Goal: Task Accomplishment & Management: Complete application form

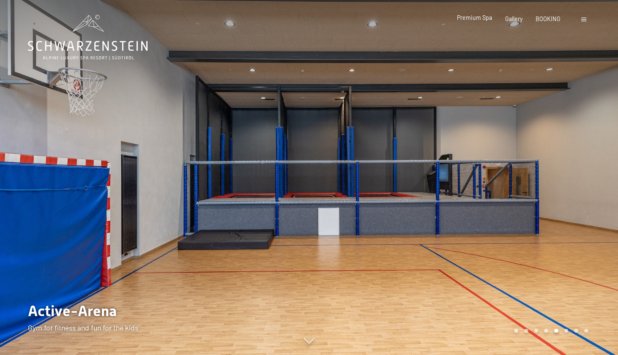
click at [486, 19] on span "Premium Spa" at bounding box center [474, 17] width 35 height 7
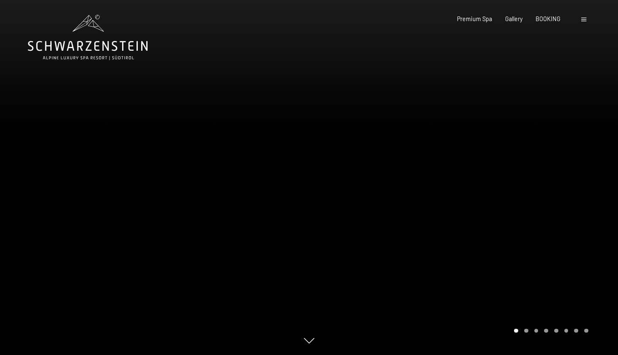
click at [312, 180] on div at bounding box center [463, 177] width 309 height 355
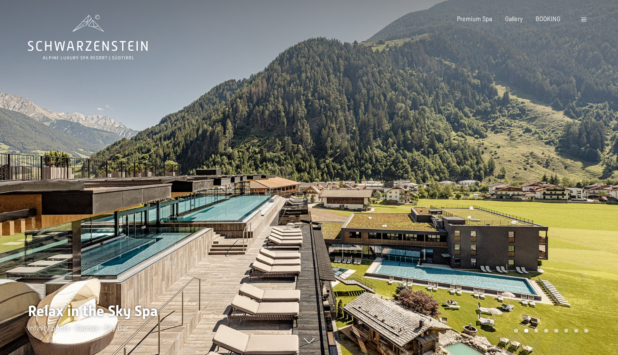
click at [361, 196] on div at bounding box center [463, 177] width 309 height 355
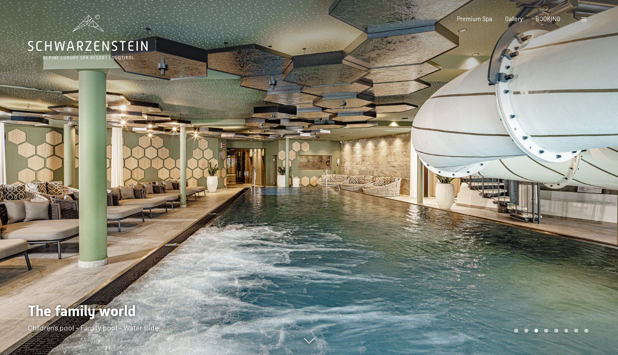
click at [361, 196] on div at bounding box center [463, 177] width 309 height 355
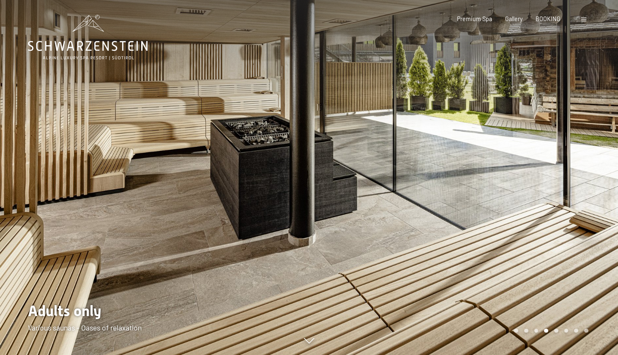
click at [361, 196] on div at bounding box center [463, 177] width 309 height 355
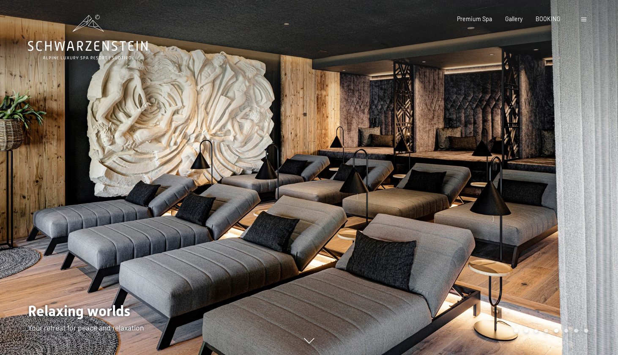
click at [361, 196] on div at bounding box center [463, 177] width 309 height 355
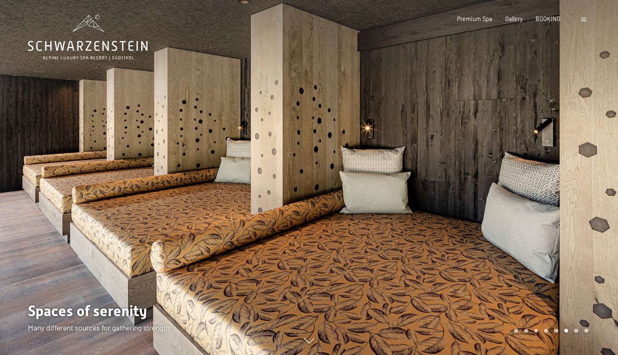
click at [361, 196] on div at bounding box center [463, 177] width 309 height 355
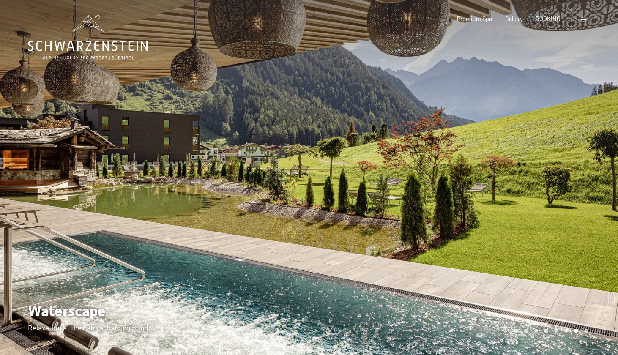
click at [361, 196] on div at bounding box center [463, 177] width 309 height 355
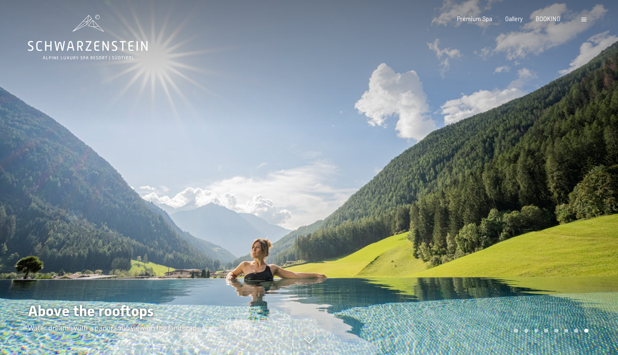
click at [361, 196] on div at bounding box center [463, 177] width 309 height 355
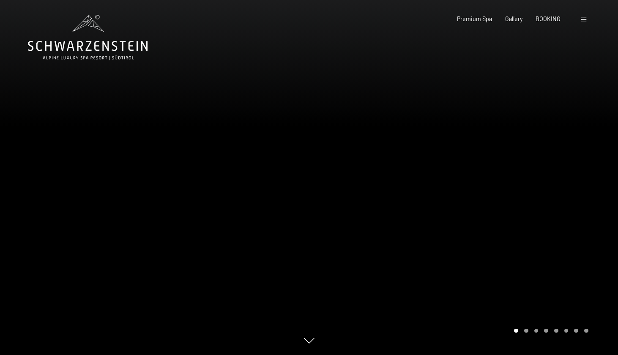
click at [517, 15] on div "Booking Enquiries Premium Spa Gallery BOOKING DE IT EN Vouchers Gallery Enquiri…" at bounding box center [509, 19] width 157 height 8
click at [517, 19] on span "Gallery" at bounding box center [513, 17] width 17 height 7
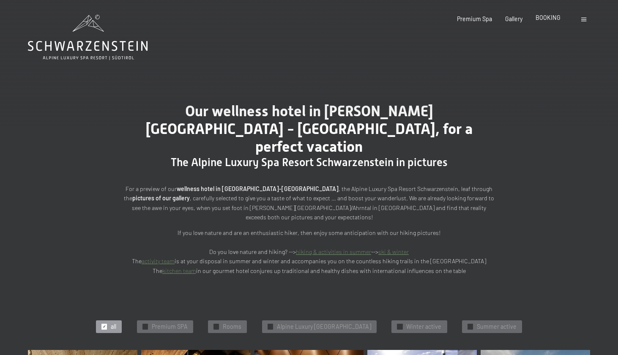
click at [549, 18] on span "BOOKING" at bounding box center [548, 17] width 25 height 7
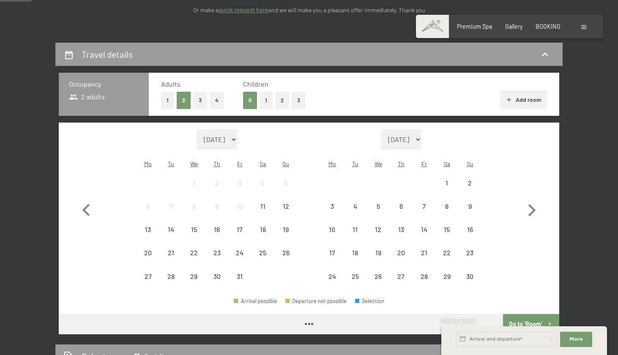
scroll to position [157, 0]
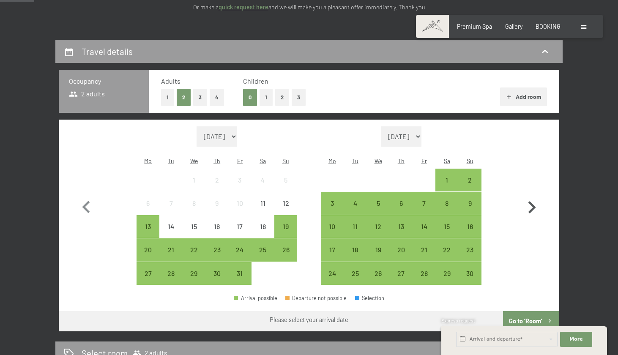
click at [532, 197] on icon "button" at bounding box center [532, 207] width 25 height 25
select select "2025-11-01"
select select "2025-12-01"
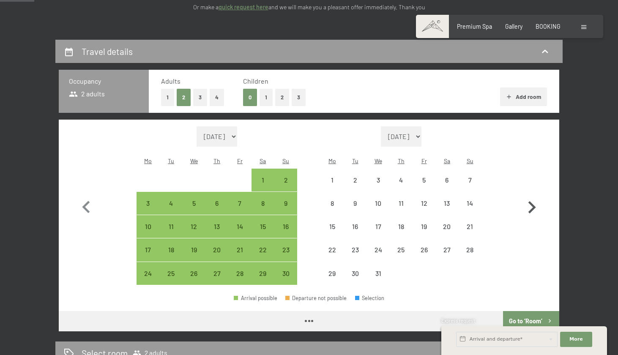
select select "2025-11-01"
select select "2025-12-01"
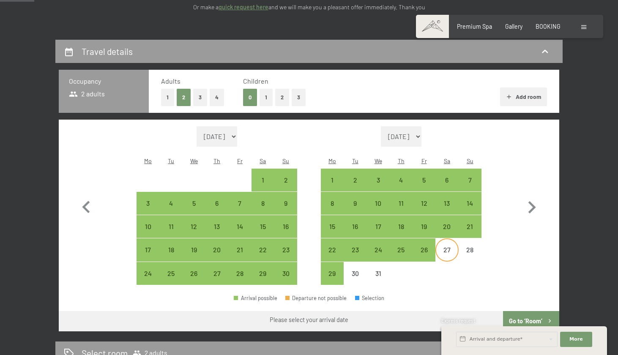
click at [447, 247] on div "27" at bounding box center [446, 257] width 21 height 21
select select "2025-11-01"
select select "2025-12-01"
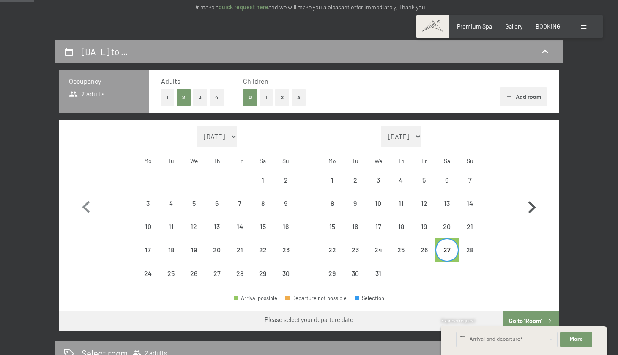
click at [528, 199] on icon "button" at bounding box center [532, 207] width 25 height 25
select select "2025-12-01"
select select "2026-01-01"
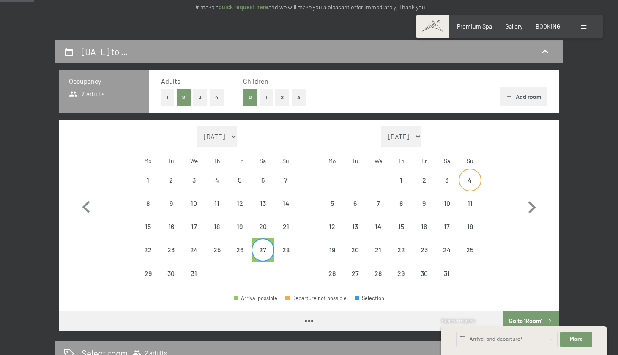
click at [467, 177] on div "4" at bounding box center [470, 187] width 21 height 21
select select "2025-12-01"
select select "2026-01-01"
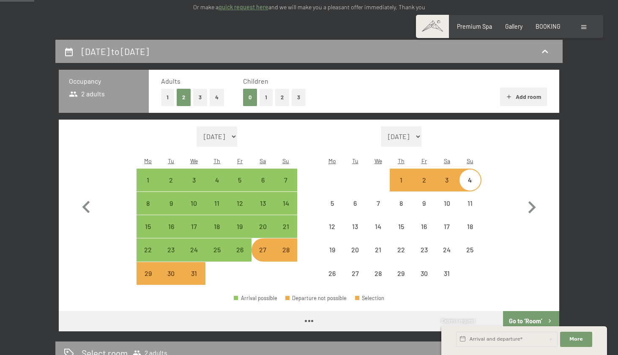
select select "2025-12-01"
select select "2026-01-01"
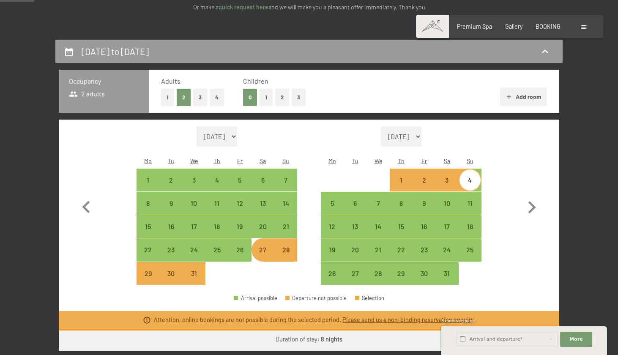
click at [296, 98] on button "3" at bounding box center [299, 97] width 14 height 17
select select "2025-12-01"
select select "2026-01-01"
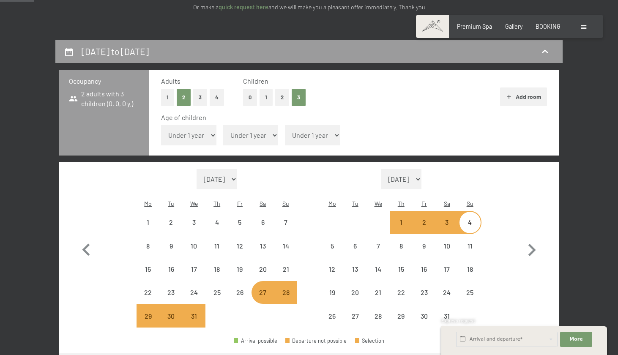
select select "2025-12-01"
select select "2026-01-01"
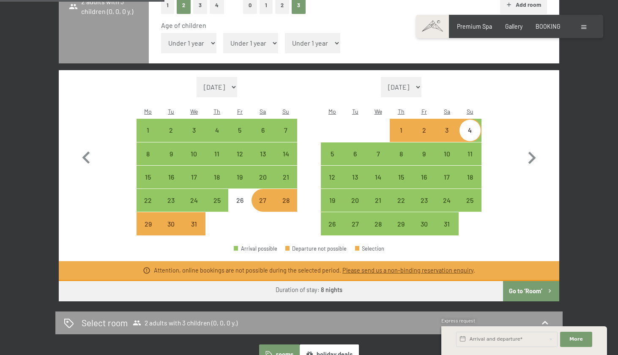
scroll to position [250, 0]
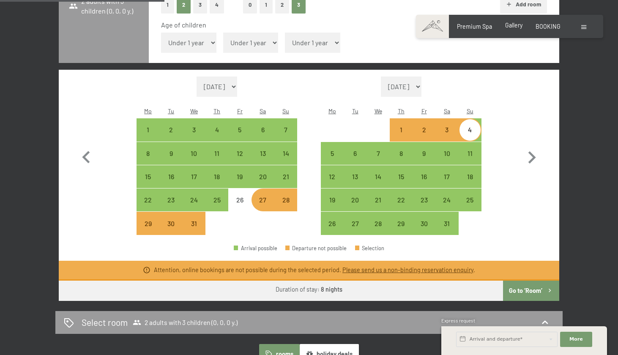
click at [516, 28] on span "Gallery" at bounding box center [513, 25] width 17 height 7
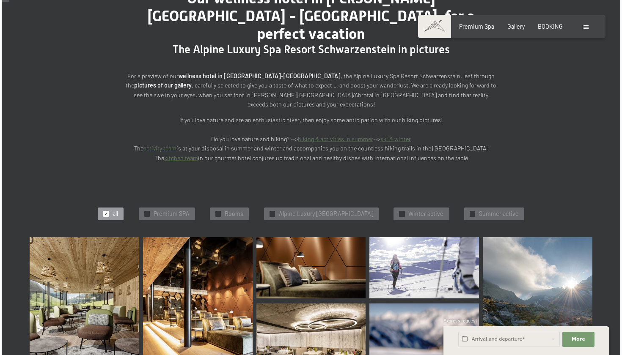
scroll to position [85, 0]
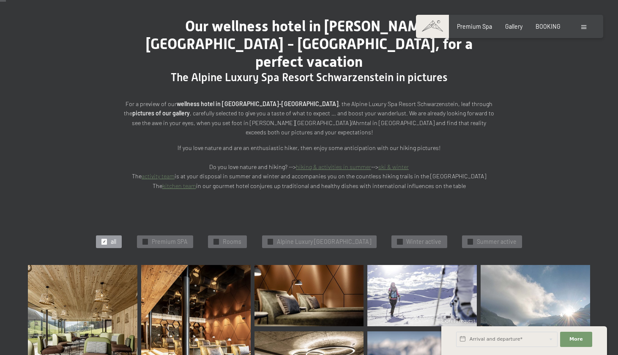
click at [585, 28] on span at bounding box center [584, 27] width 5 height 4
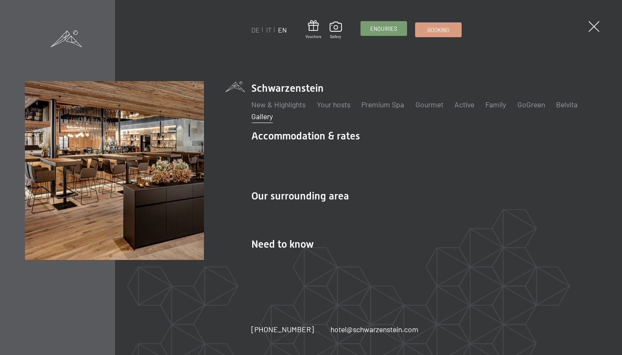
click at [383, 34] on link "Enquiries" at bounding box center [384, 29] width 46 height 14
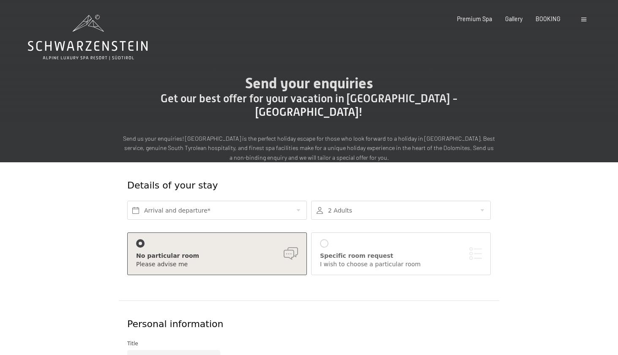
click at [226, 199] on label "Consent to marketing activities*" at bounding box center [273, 202] width 100 height 8
click at [223, 199] on input "Consent to marketing activities*" at bounding box center [218, 202] width 8 height 8
checkbox input "false"
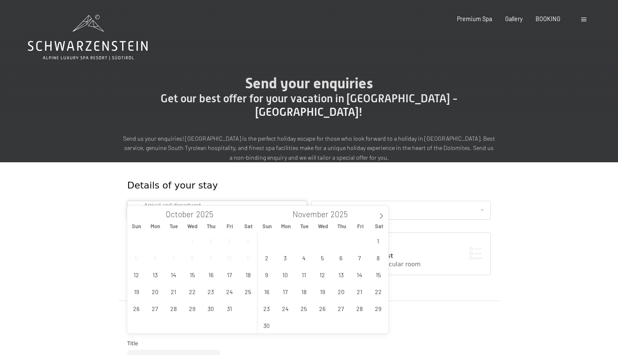
click at [200, 201] on input "text" at bounding box center [217, 210] width 180 height 19
click at [379, 215] on icon at bounding box center [382, 216] width 6 height 6
click at [379, 288] on span "27" at bounding box center [378, 291] width 16 height 16
type input "Sat. 27/12/2025"
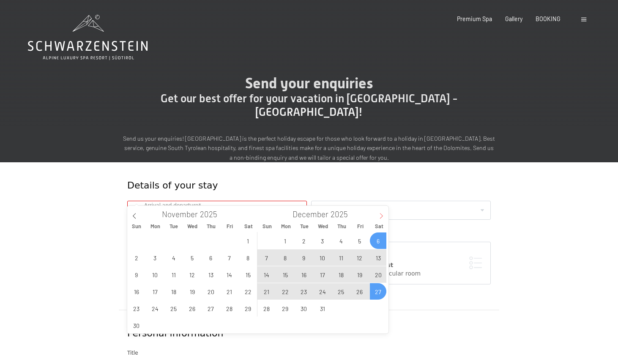
click at [379, 216] on icon at bounding box center [382, 216] width 6 height 6
type input "2026"
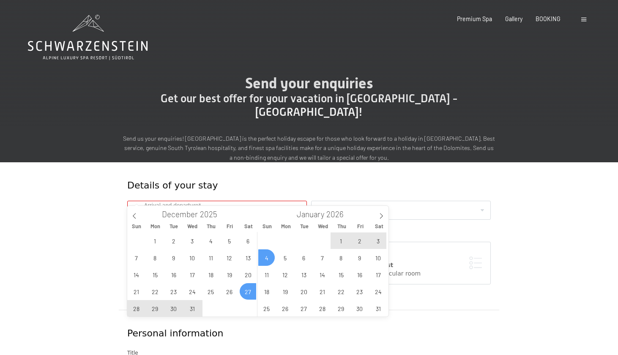
click at [271, 259] on span "4" at bounding box center [266, 258] width 16 height 16
type input "Sat. 27/12/2025 - Sun. 04/01/2026"
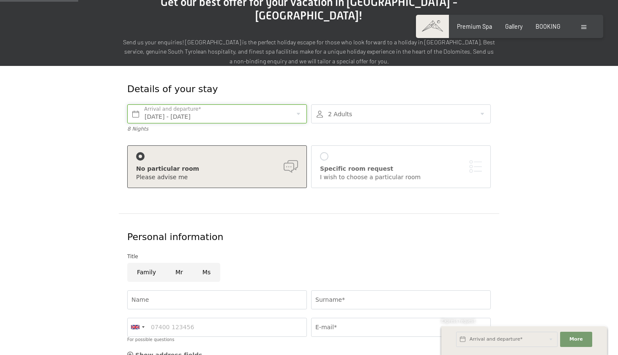
scroll to position [97, 0]
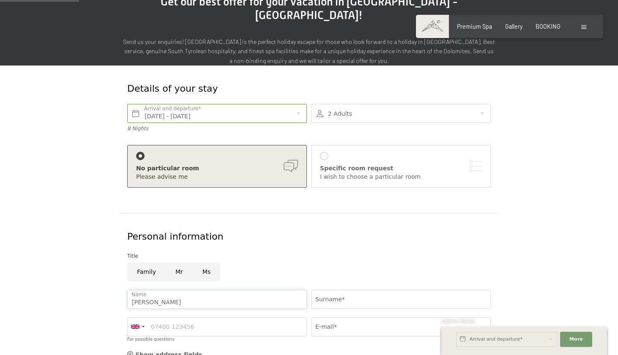
type input "Brett"
type input "Boulton"
click at [147, 263] on input "Family" at bounding box center [146, 272] width 38 height 19
radio input "true"
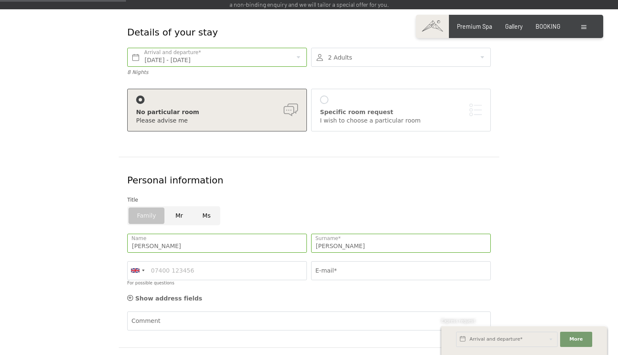
scroll to position [155, 0]
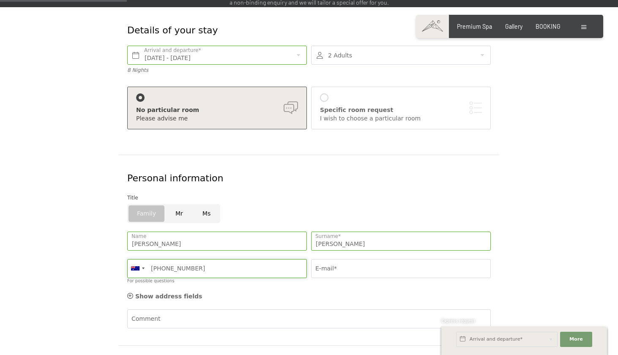
type input "+61422134755"
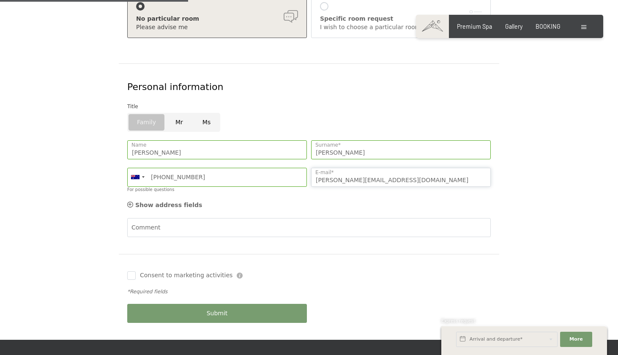
scroll to position [266, 0]
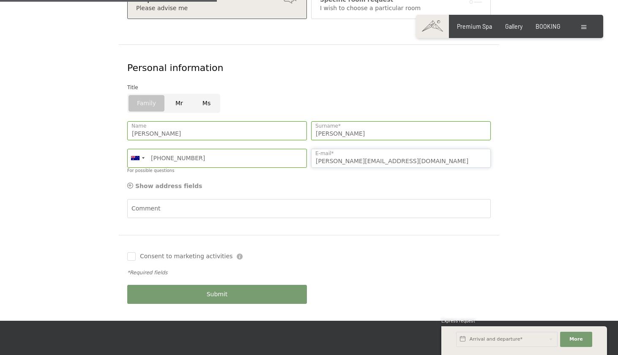
type input "brett@theboldgroup.au"
click at [129, 183] on icon at bounding box center [130, 186] width 6 height 6
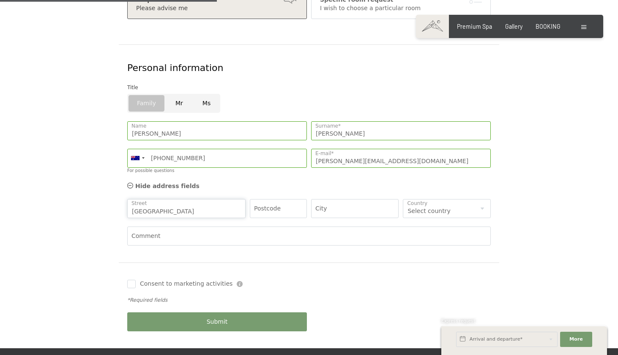
type input "Retreat Street"
type input "4035"
type input "Bridgeman Downs"
select select "AU"
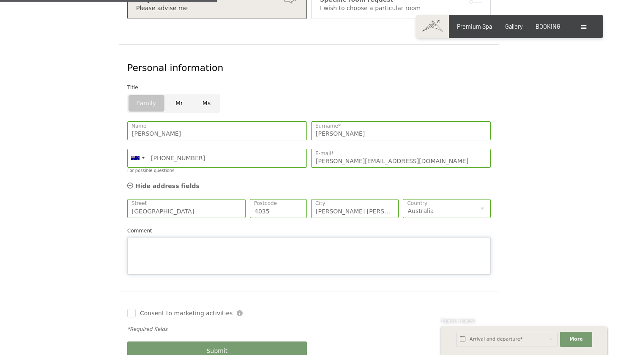
click at [187, 227] on div "Comment" at bounding box center [309, 251] width 364 height 49
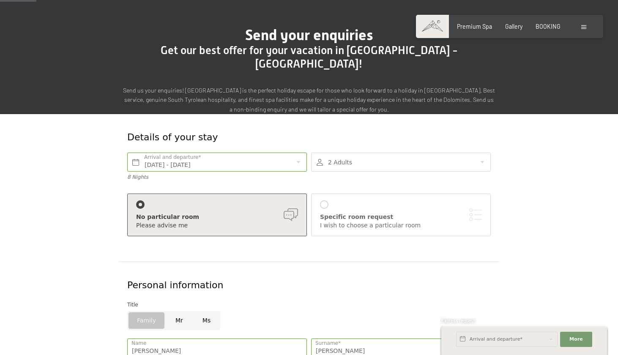
scroll to position [47, 0]
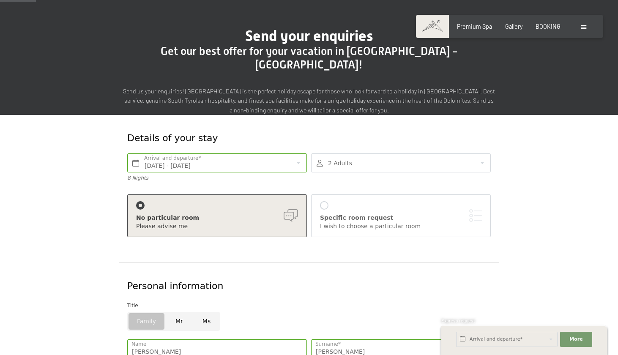
type textarea "Hello -"
click at [486, 154] on div at bounding box center [401, 163] width 180 height 19
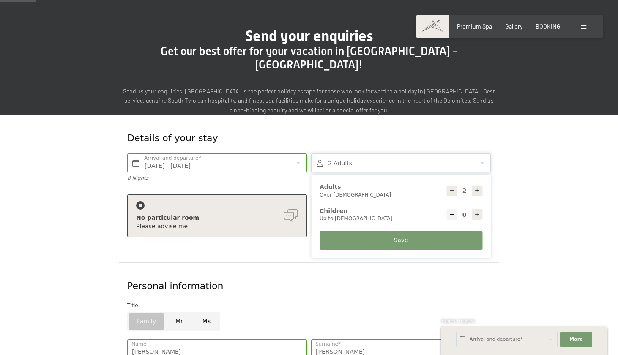
click at [478, 212] on icon at bounding box center [478, 215] width 6 height 6
type input "1"
select select
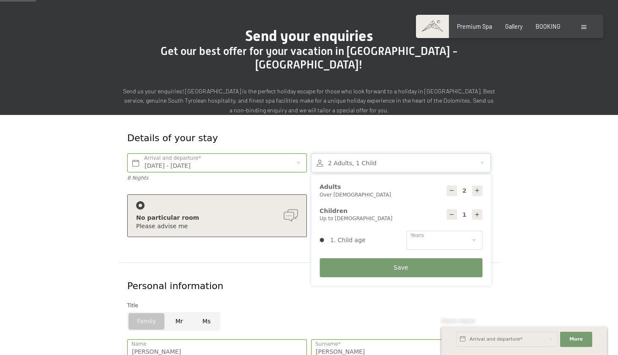
click at [478, 212] on icon at bounding box center [478, 215] width 6 height 6
type input "2"
select select
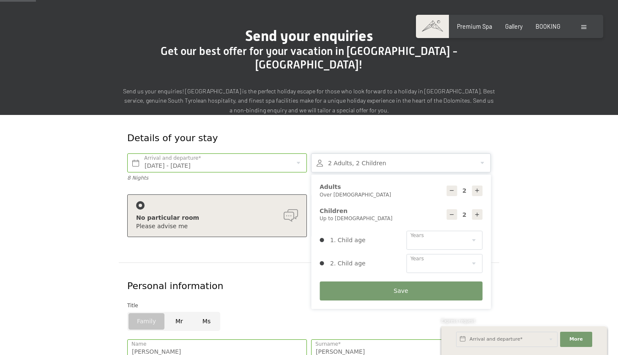
click at [478, 212] on icon at bounding box center [478, 215] width 6 height 6
type input "3"
select select
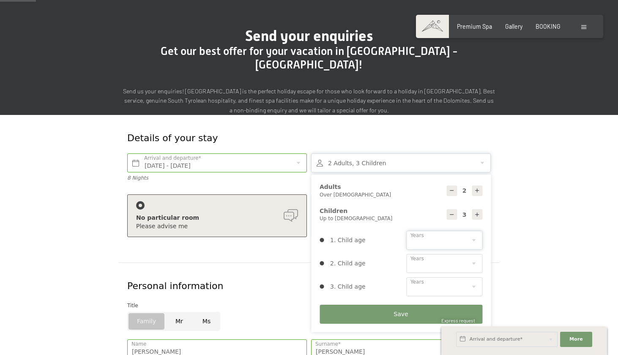
select select "0"
select select "4"
select select "6"
click at [463, 305] on button "Save" at bounding box center [401, 314] width 163 height 19
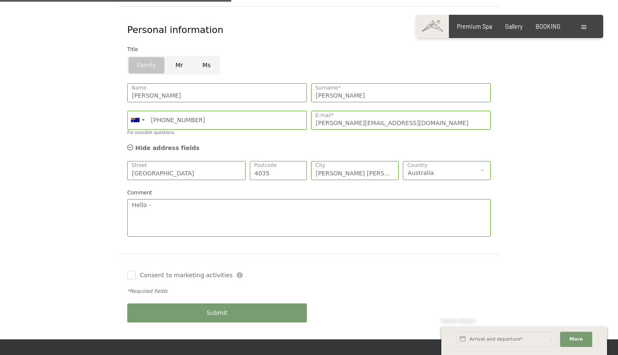
scroll to position [305, 0]
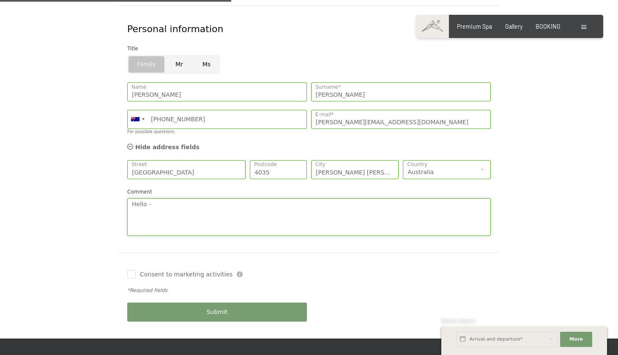
click at [197, 198] on textarea "Hello -" at bounding box center [309, 217] width 364 height 38
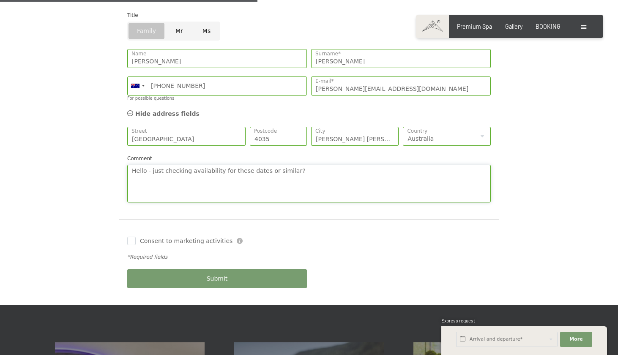
scroll to position [339, 0]
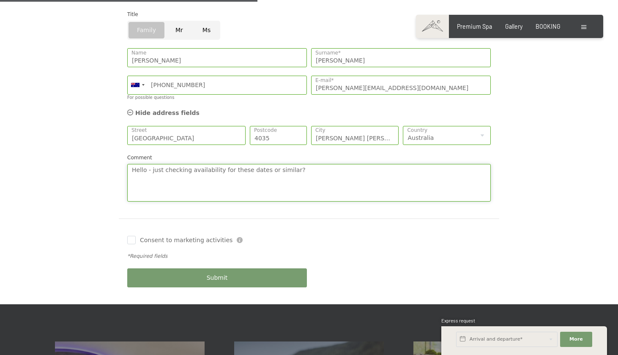
type textarea "Hello - just checking availability for these dates or similar?"
click at [200, 264] on div "Submit" at bounding box center [217, 277] width 184 height 27
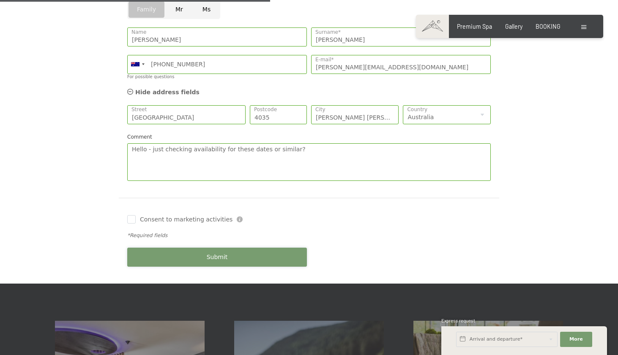
scroll to position [361, 0]
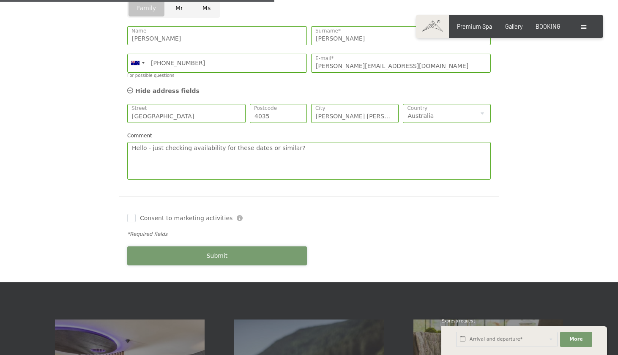
click at [160, 247] on button "Submit" at bounding box center [217, 256] width 180 height 19
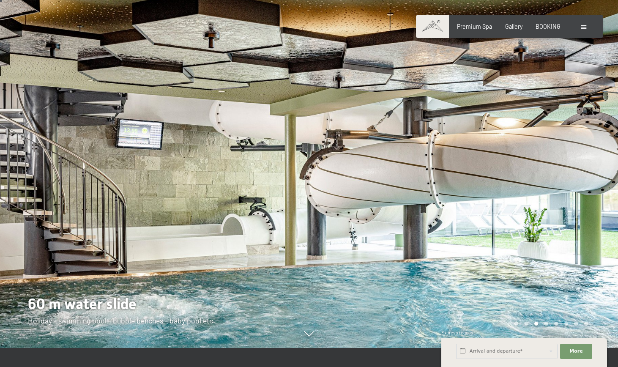
click at [584, 28] on span at bounding box center [584, 27] width 5 height 4
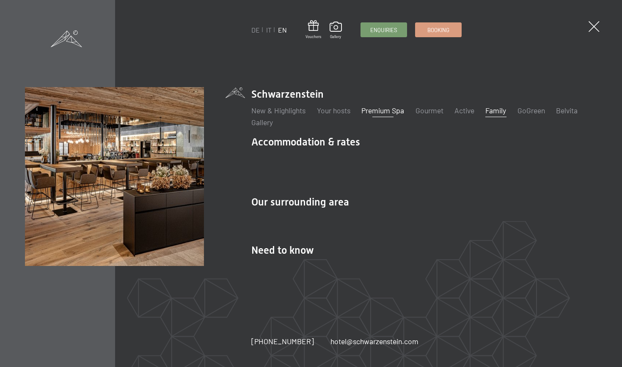
click at [373, 115] on link "Premium Spa" at bounding box center [382, 110] width 43 height 9
